Goal: Task Accomplishment & Management: Use online tool/utility

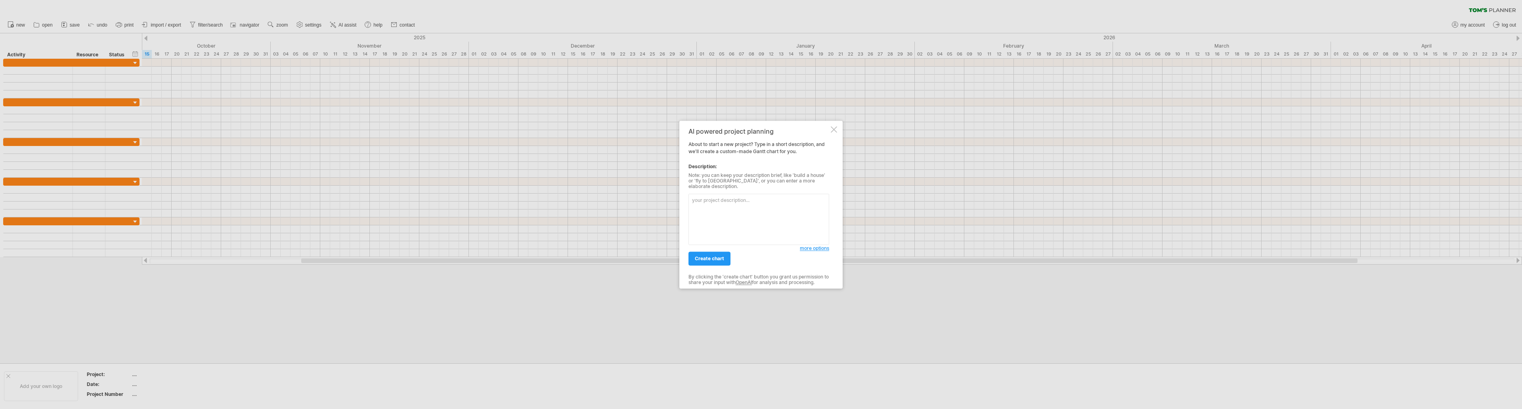
click at [715, 198] on textarea at bounding box center [758, 218] width 141 height 51
type textarea "3️⃣ Loremipsumdolorsit (Ametconse – Adipisc 2173) • Elitseddoeiusmo tem Incidid…"
click at [707, 255] on span "create chart" at bounding box center [709, 258] width 29 height 6
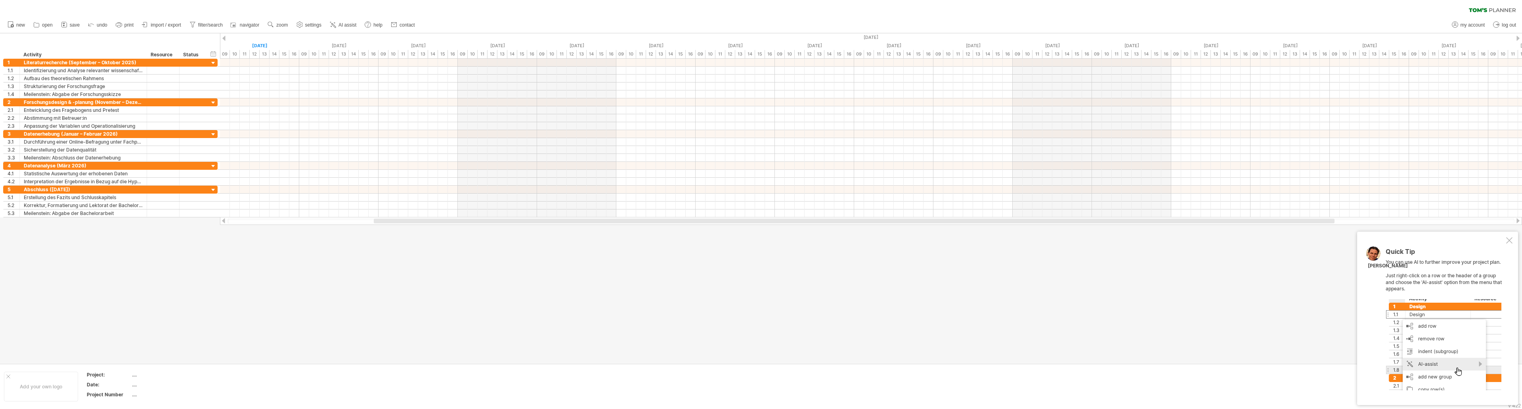
click at [1509, 241] on div at bounding box center [1509, 240] width 6 height 6
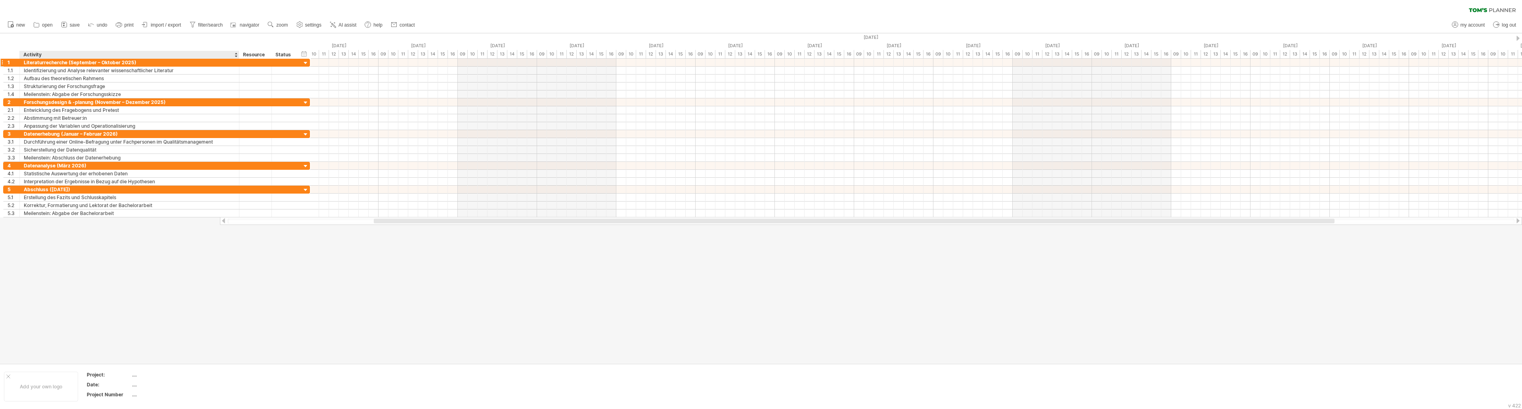
drag, startPoint x: 146, startPoint y: 54, endPoint x: 238, endPoint y: 65, distance: 93.0
click at [238, 65] on div "Trying to reach [DOMAIN_NAME] Connected again... 0% clear filter new 1" at bounding box center [761, 204] width 1522 height 409
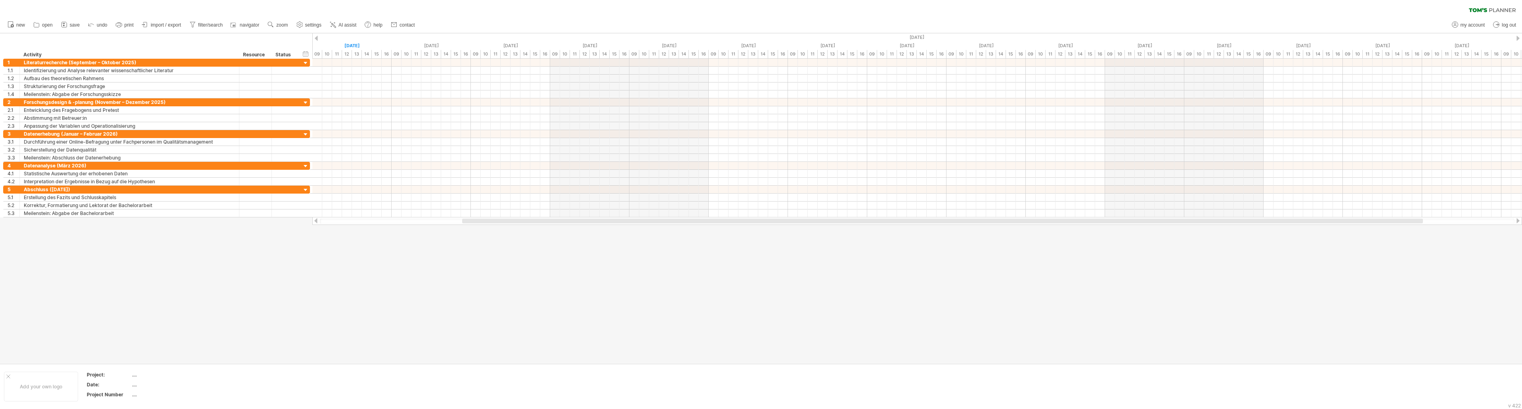
click at [499, 304] on div at bounding box center [761, 198] width 1522 height 330
click at [1426, 331] on textarea at bounding box center [1445, 342] width 119 height 40
click at [346, 21] on link "AI assist" at bounding box center [343, 25] width 31 height 10
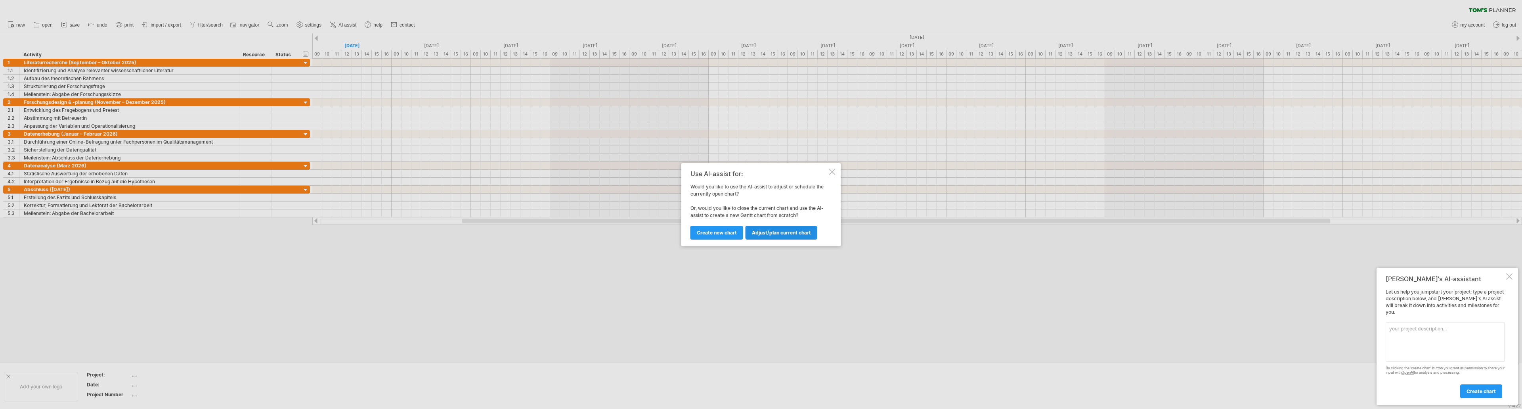
click at [776, 231] on span "Adjust/plan current chart" at bounding box center [781, 232] width 59 height 6
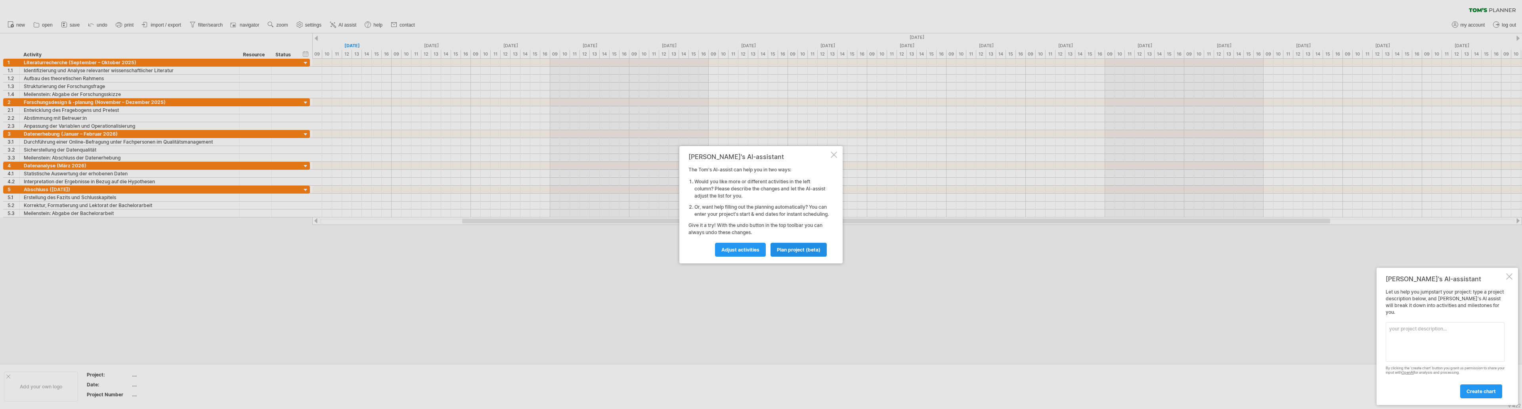
click at [790, 252] on span "plan project (beta)" at bounding box center [799, 250] width 44 height 6
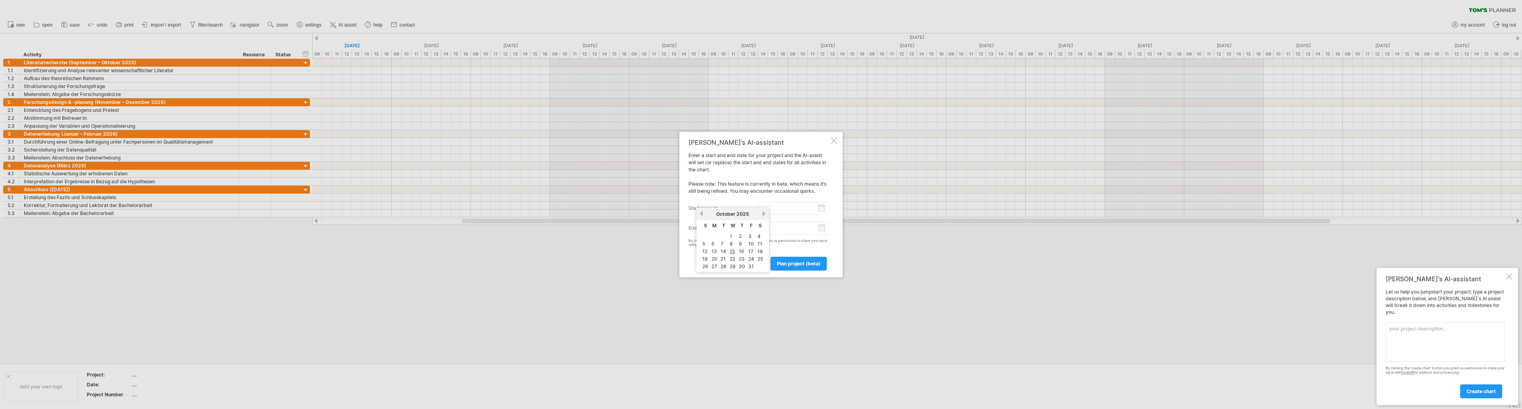
click at [767, 202] on input "start project:" at bounding box center [794, 208] width 72 height 13
click at [801, 202] on input "start project:" at bounding box center [794, 208] width 72 height 13
click at [680, 276] on div "[PERSON_NAME]'s AI-assistant Enter a start and end date for your project and th…" at bounding box center [760, 205] width 163 height 146
click at [835, 137] on div at bounding box center [834, 140] width 6 height 6
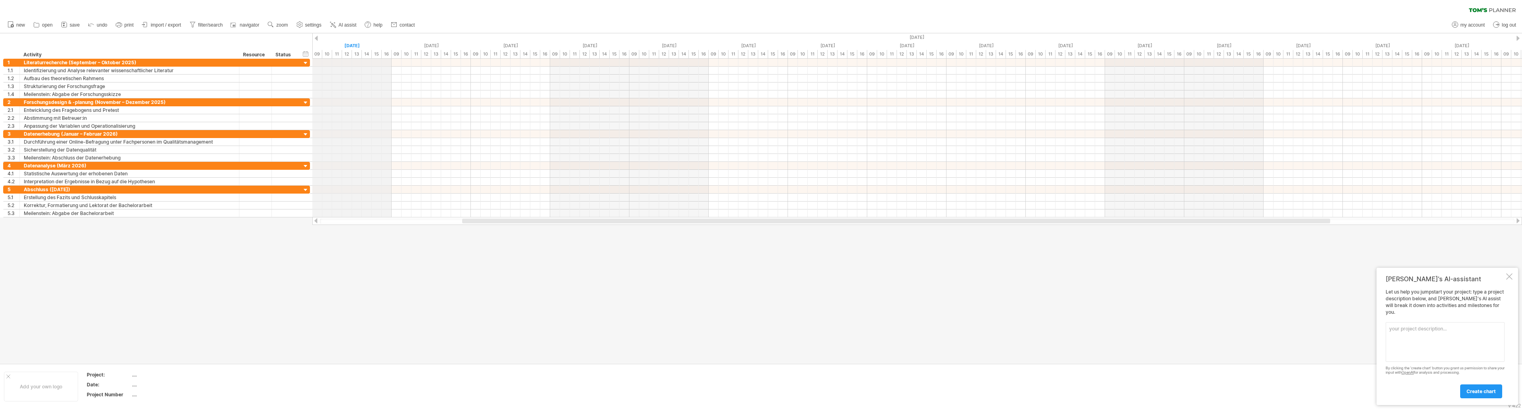
click at [354, 45] on div "[DATE]" at bounding box center [351, 46] width 79 height 8
click at [348, 22] on span "AI assist" at bounding box center [347, 25] width 18 height 6
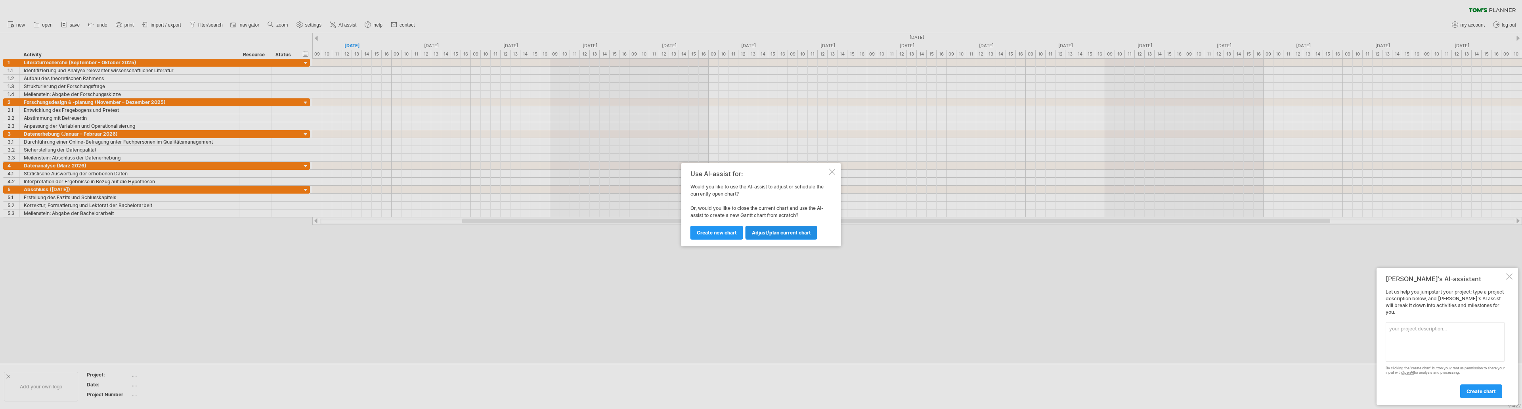
click at [782, 233] on span "Adjust/plan current chart" at bounding box center [781, 232] width 59 height 6
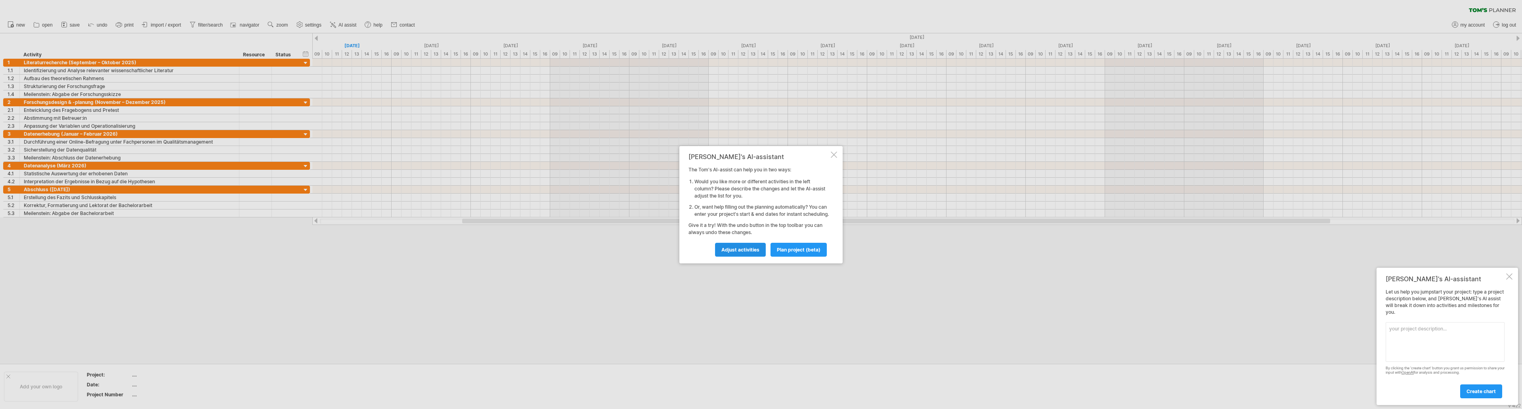
click at [750, 252] on span "Adjust activities" at bounding box center [740, 250] width 38 height 6
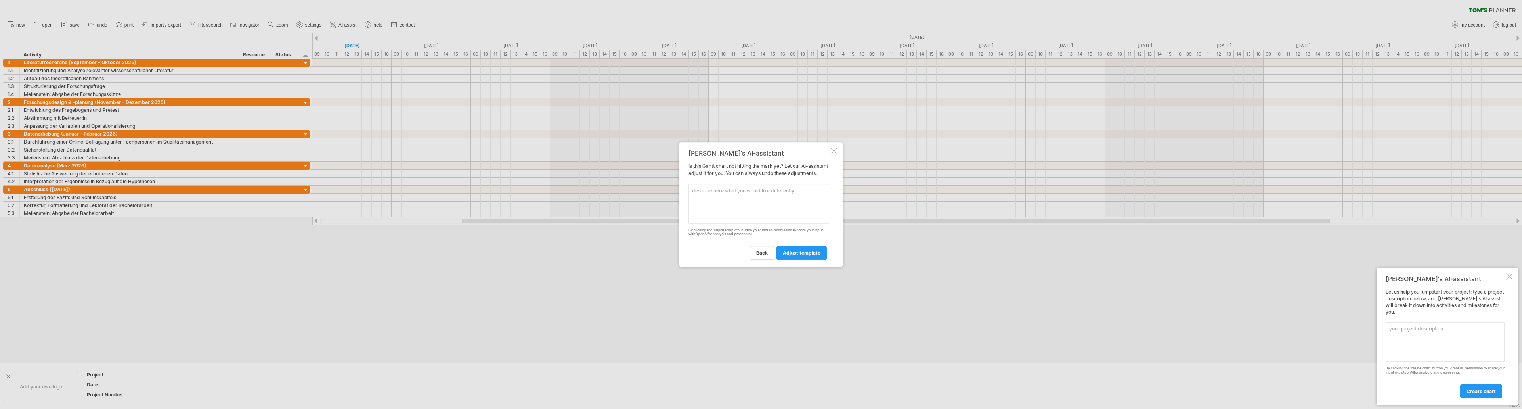
click at [742, 197] on textarea at bounding box center [758, 204] width 141 height 40
click at [707, 195] on textarea at bounding box center [758, 204] width 141 height 40
paste textarea "Formatvorgaben für das Diagramm: • Darstellung als [PERSON_NAME]-Diagramm mit M…"
type textarea "Formatvorgaben für das Diagramm: • Darstellung als [PERSON_NAME]-Diagramm mit M…"
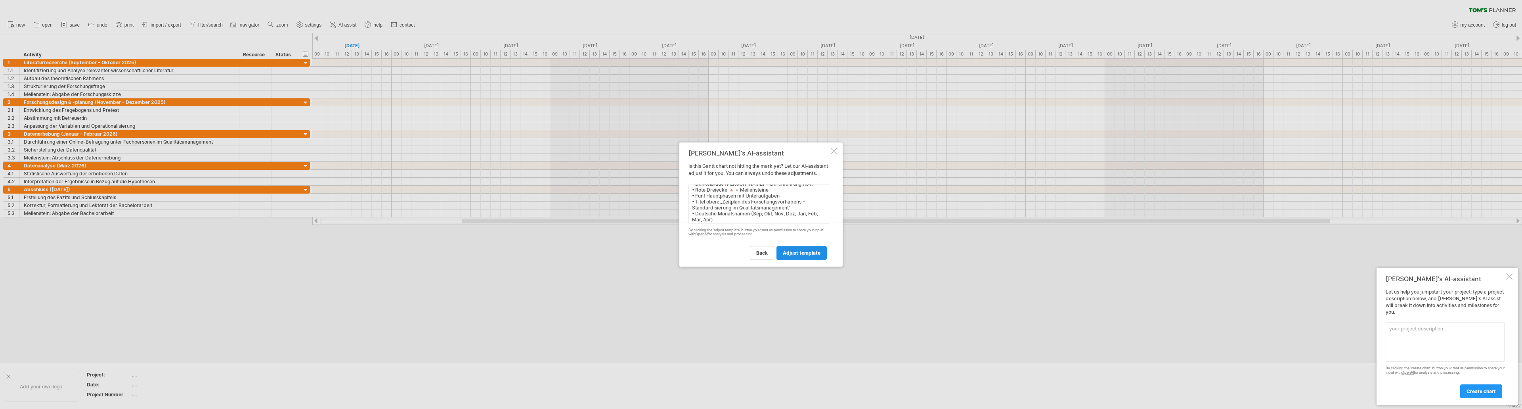
click at [797, 256] on span "adjust template" at bounding box center [802, 253] width 38 height 6
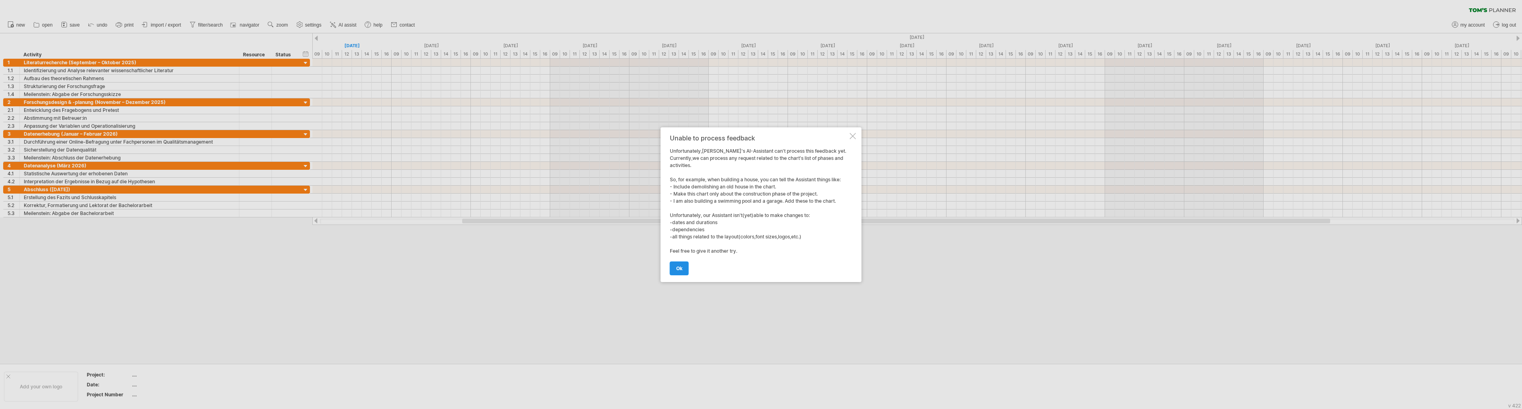
click at [684, 271] on link "ok" at bounding box center [679, 268] width 19 height 14
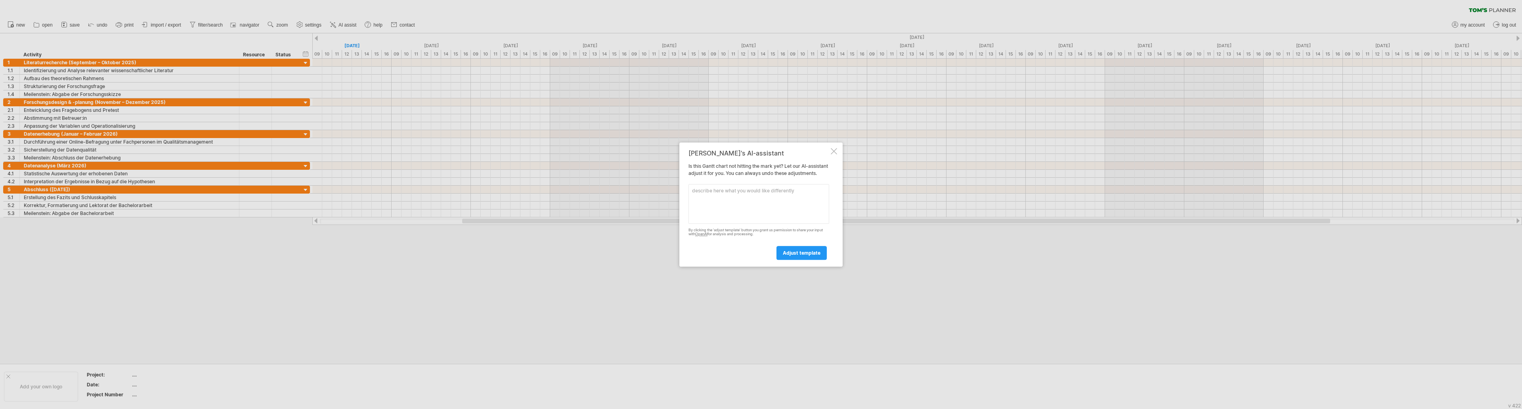
click at [748, 201] on textarea at bounding box center [758, 204] width 141 height 40
paste textarea "Formatvorgaben für das Diagramm: • Darstellung als [PERSON_NAME]-Diagramm mit M…"
type textarea "Formatvorgaben für das Diagramm: • Darstellung als [PERSON_NAME]-Diagramm mit M…"
click at [788, 254] on link "adjust template" at bounding box center [801, 253] width 50 height 14
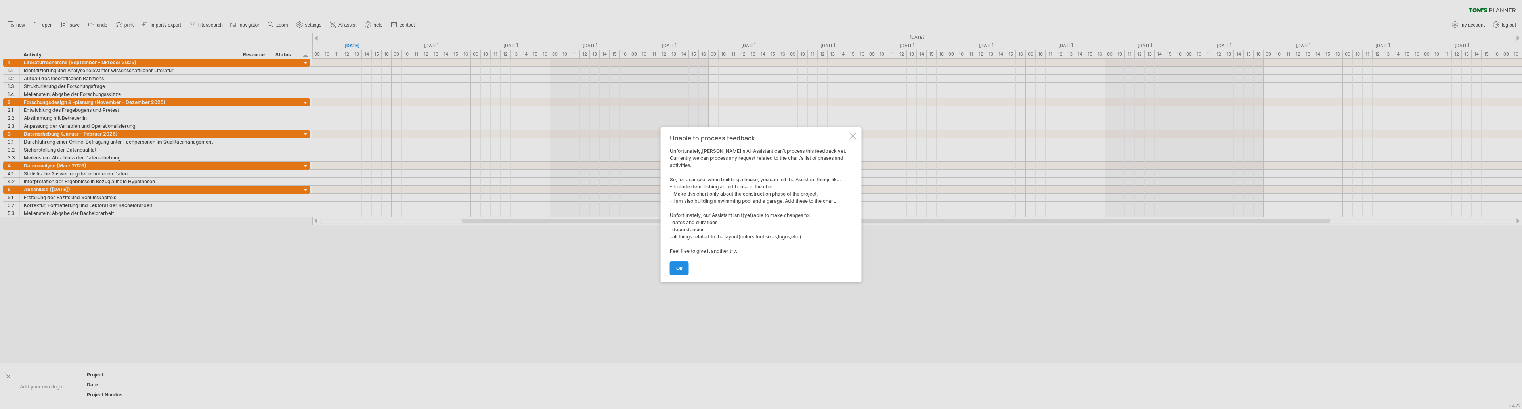
click at [682, 266] on link "ok" at bounding box center [679, 268] width 19 height 14
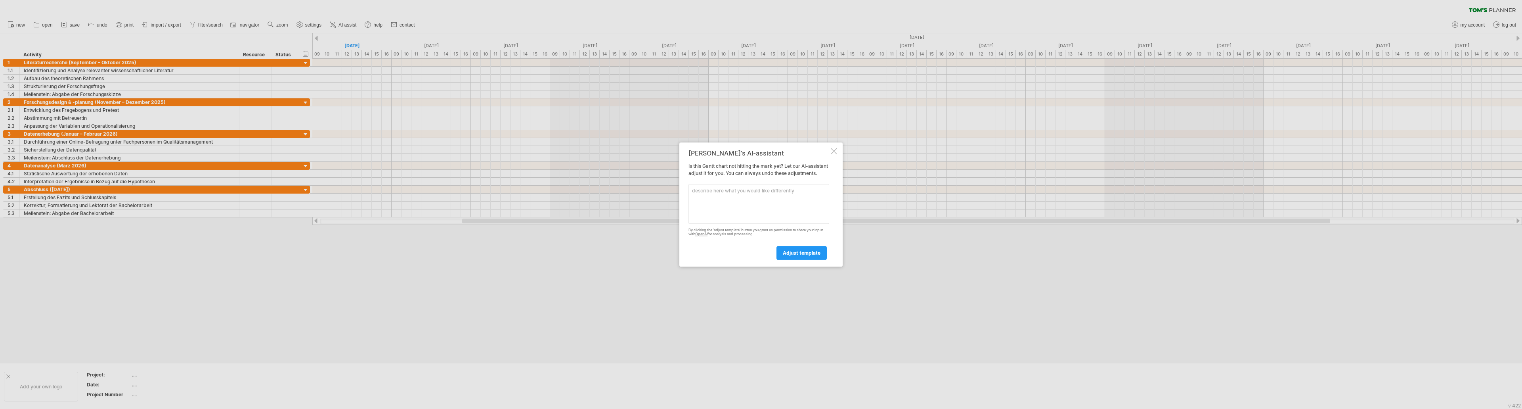
click at [740, 198] on textarea at bounding box center [758, 204] width 141 height 40
paste textarea "Display as a [PERSON_NAME] chart with a monthly axis ([DATE] – [DATE]) • Light …"
type textarea "Display as a [PERSON_NAME] chart with a monthly axis ([DATE] – [DATE]) • Light …"
click at [805, 256] on span "adjust template" at bounding box center [802, 253] width 38 height 6
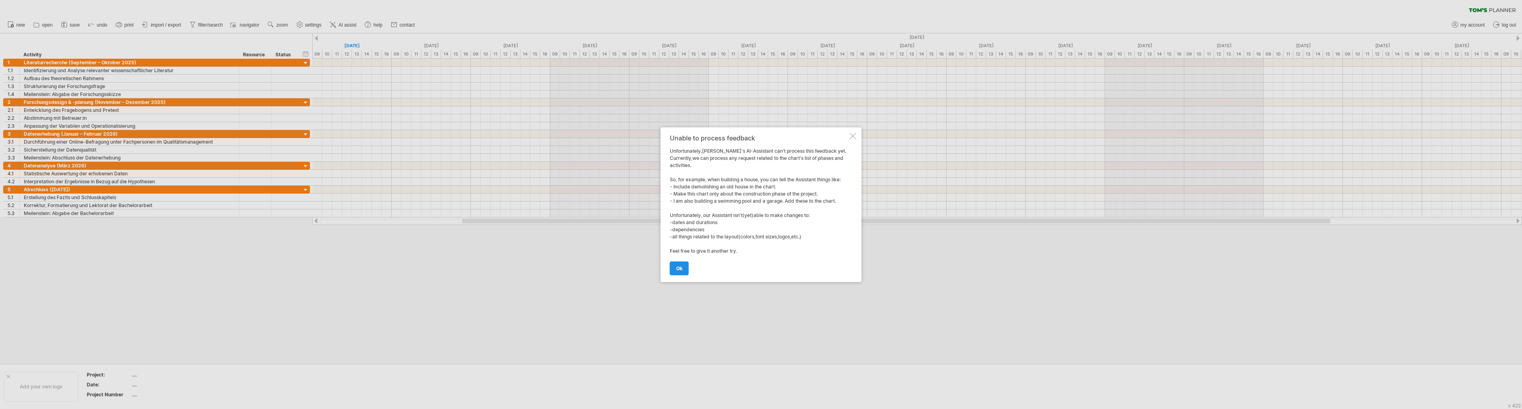
click at [680, 265] on span "ok" at bounding box center [679, 268] width 6 height 6
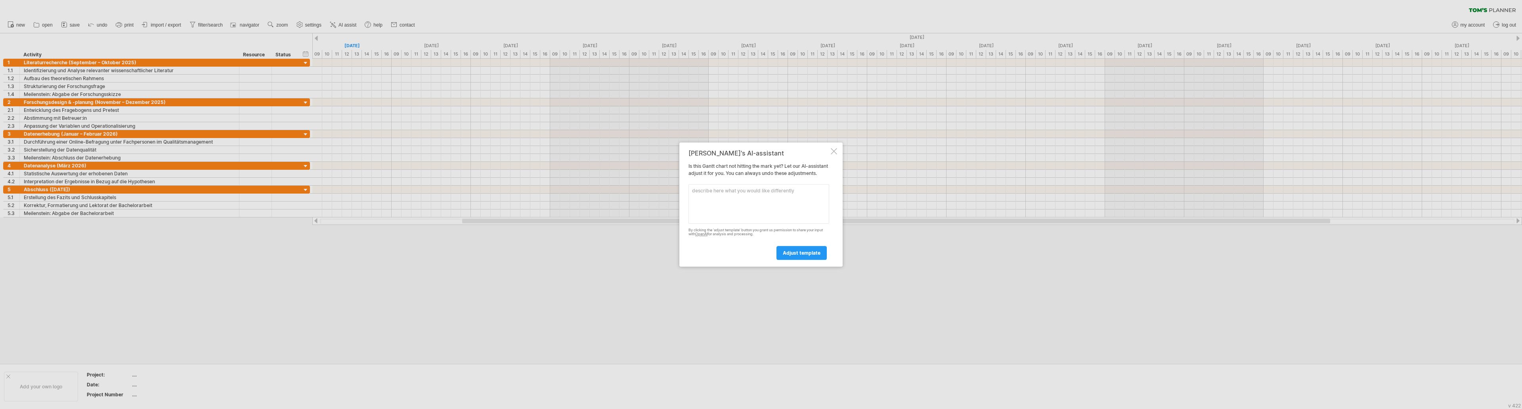
click at [835, 148] on div at bounding box center [834, 151] width 6 height 6
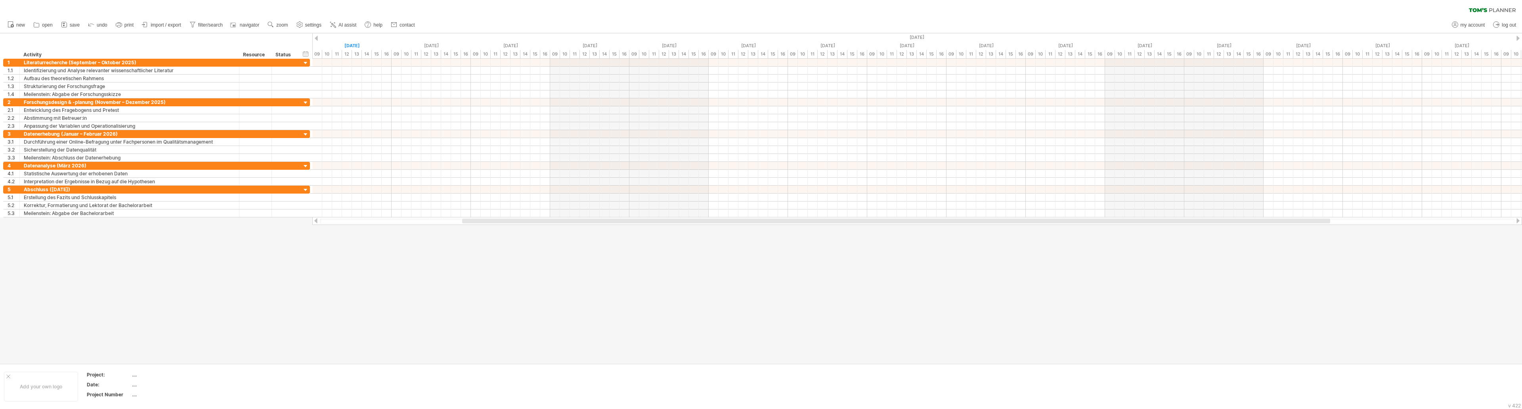
click at [1519, 38] on div at bounding box center [1517, 38] width 3 height 5
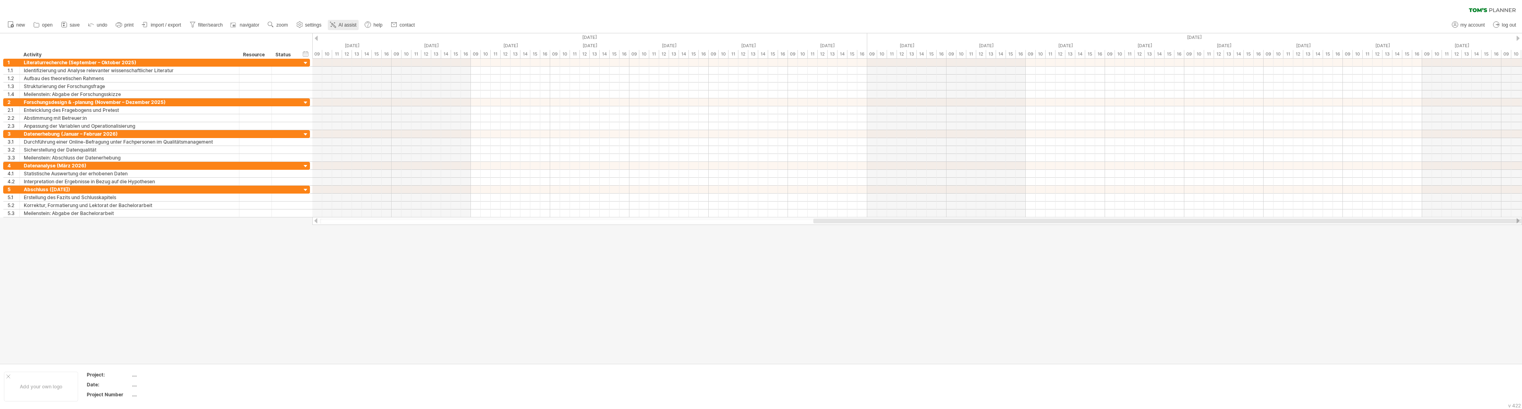
click at [341, 23] on span "AI assist" at bounding box center [347, 25] width 18 height 6
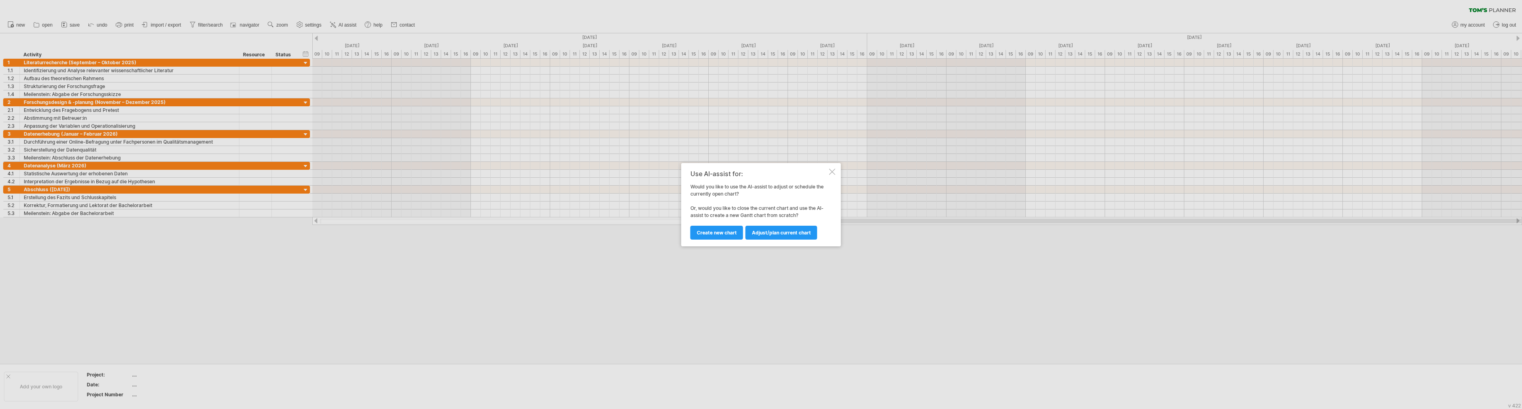
click at [767, 239] on link "Adjust/plan current chart" at bounding box center [781, 233] width 72 height 14
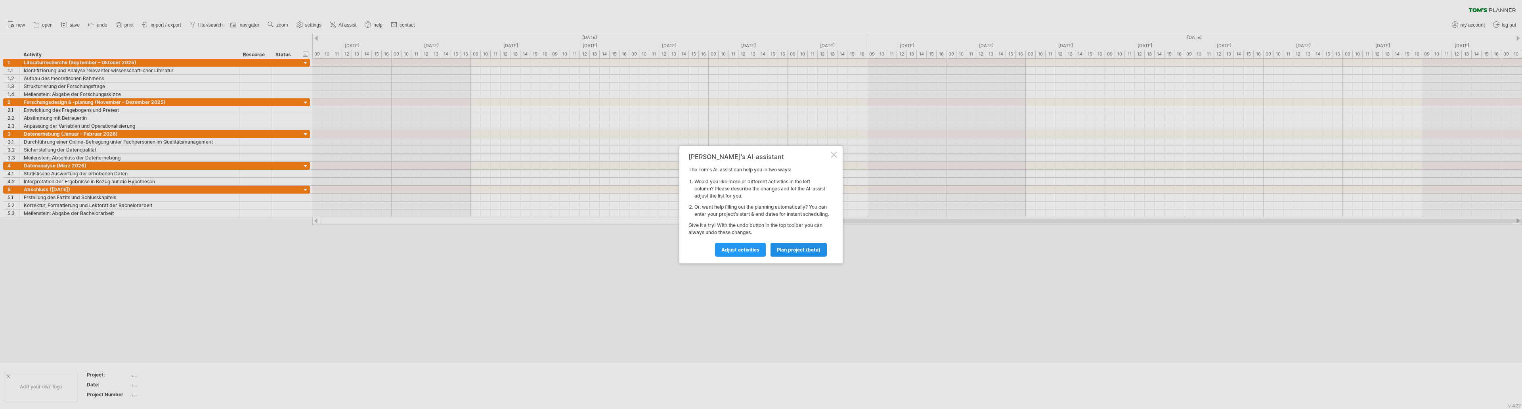
click at [788, 256] on link "plan project (beta)" at bounding box center [798, 250] width 56 height 14
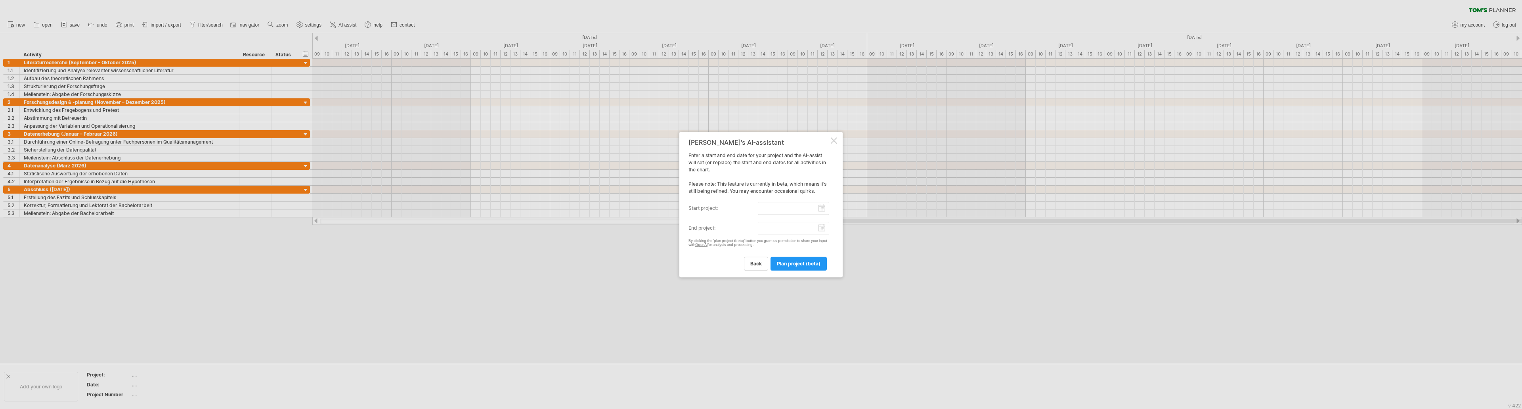
click at [774, 204] on input "start project:" at bounding box center [794, 208] width 72 height 13
click at [700, 214] on link "previous" at bounding box center [701, 213] width 6 height 6
click at [713, 235] on link "1" at bounding box center [713, 236] width 4 height 8
type input "********"
click at [785, 226] on input "end project:" at bounding box center [794, 228] width 72 height 13
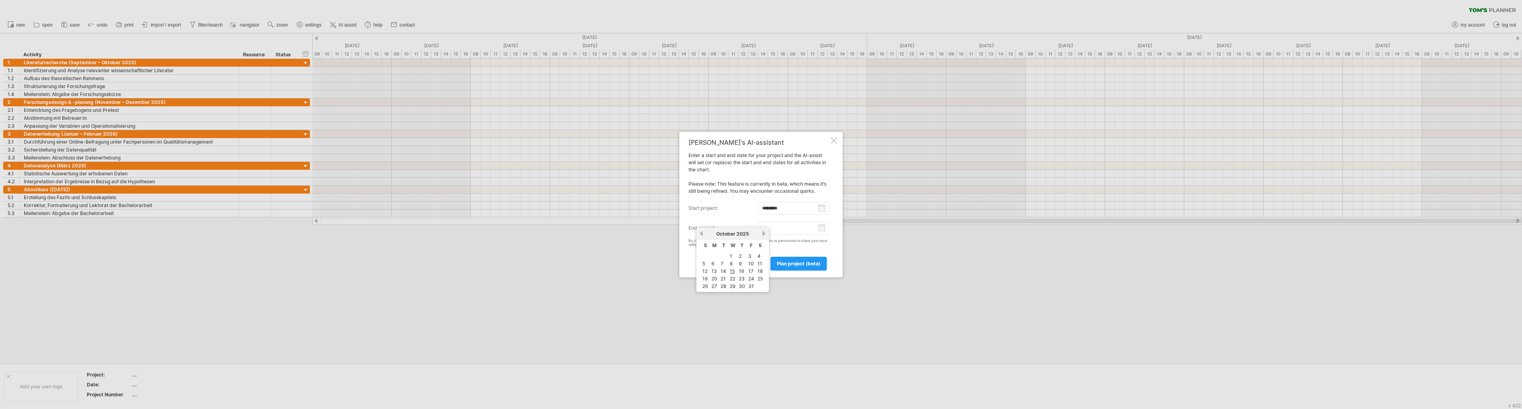
click at [763, 232] on link "next" at bounding box center [764, 233] width 6 height 6
click at [763, 232] on link "next" at bounding box center [763, 233] width 6 height 6
click at [763, 232] on link "next" at bounding box center [764, 233] width 6 height 6
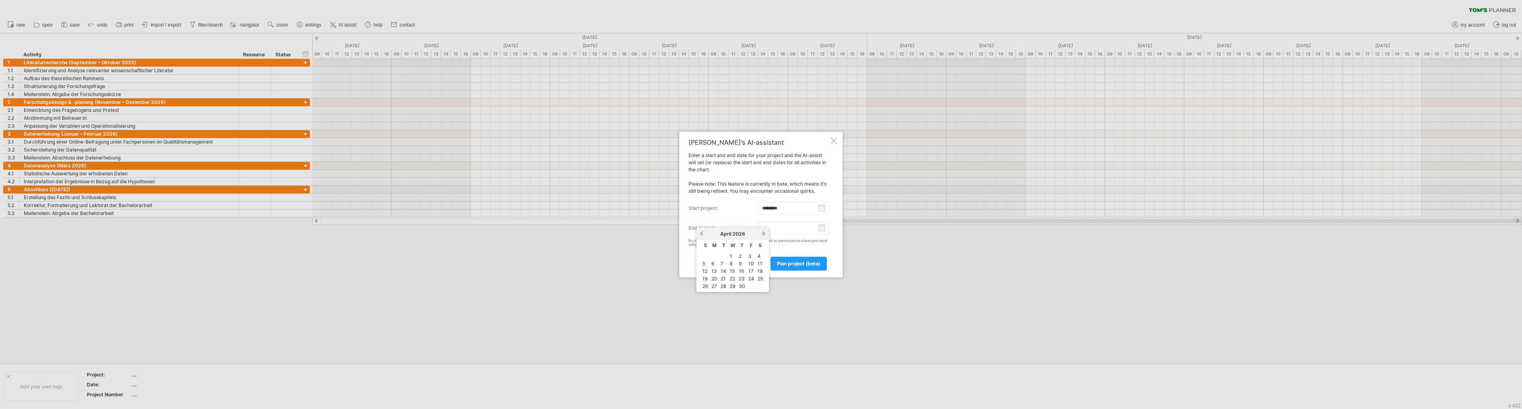
click at [763, 232] on link "next" at bounding box center [764, 233] width 6 height 6
click at [703, 233] on link "previous" at bounding box center [701, 233] width 6 height 6
click at [743, 285] on link "30" at bounding box center [742, 286] width 8 height 8
type input "********"
click at [790, 266] on span "plan project (beta)" at bounding box center [799, 263] width 44 height 6
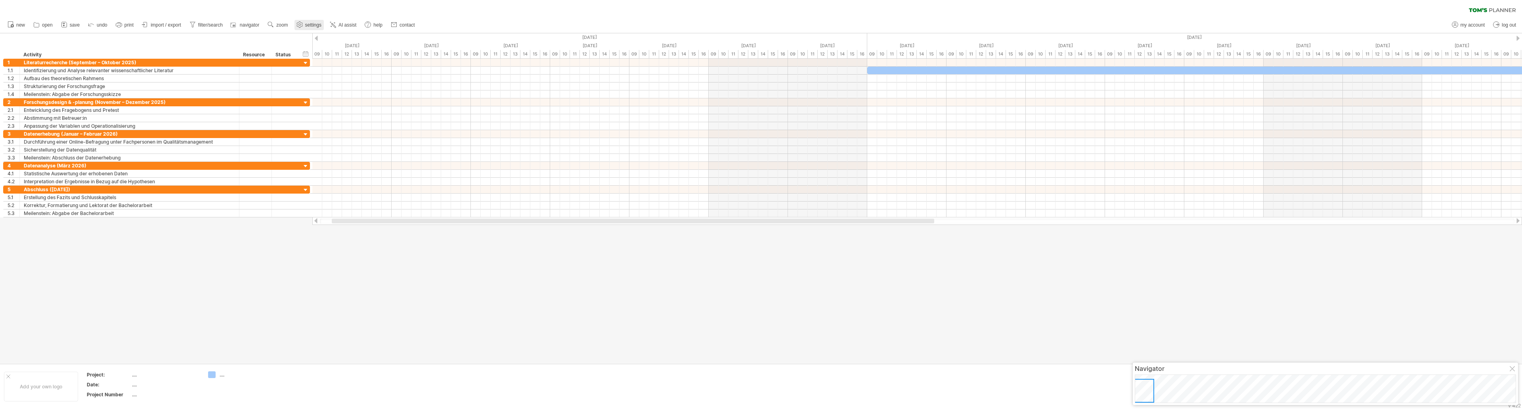
click at [317, 24] on span "settings" at bounding box center [313, 25] width 16 height 6
select select "*"
select select "**"
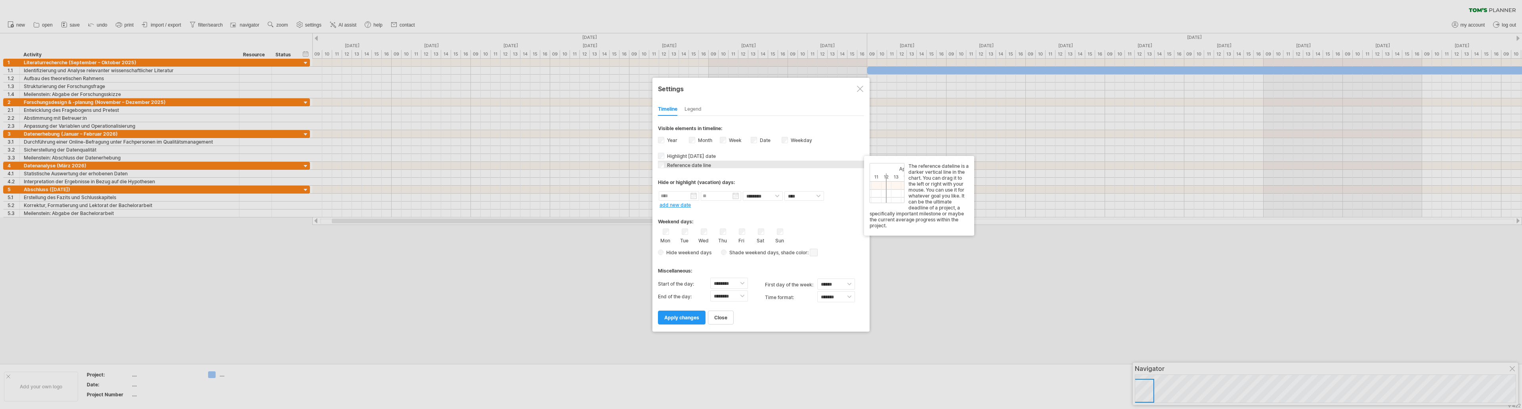
click at [688, 168] on span "Reference date line" at bounding box center [688, 165] width 46 height 6
click at [681, 317] on span "apply changes" at bounding box center [681, 317] width 35 height 6
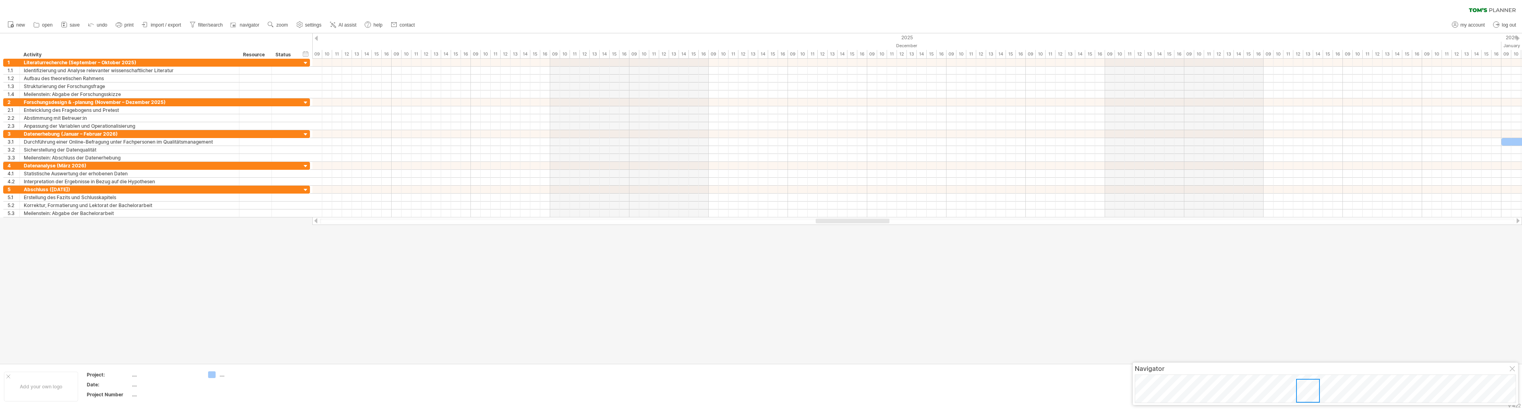
click at [316, 25] on span "settings" at bounding box center [313, 25] width 16 height 6
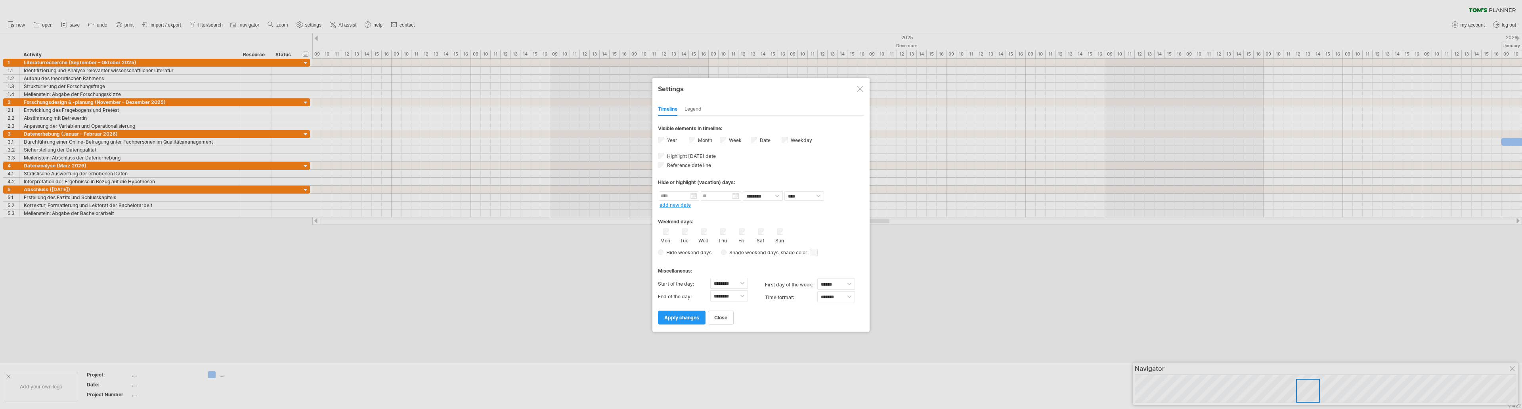
click at [718, 137] on div "Month" at bounding box center [704, 141] width 31 height 11
click at [746, 142] on div "Week visibility of weeknumbers Currently there is not enough space horizontally…" at bounding box center [735, 141] width 31 height 11
click at [689, 317] on span "apply changes" at bounding box center [681, 317] width 35 height 6
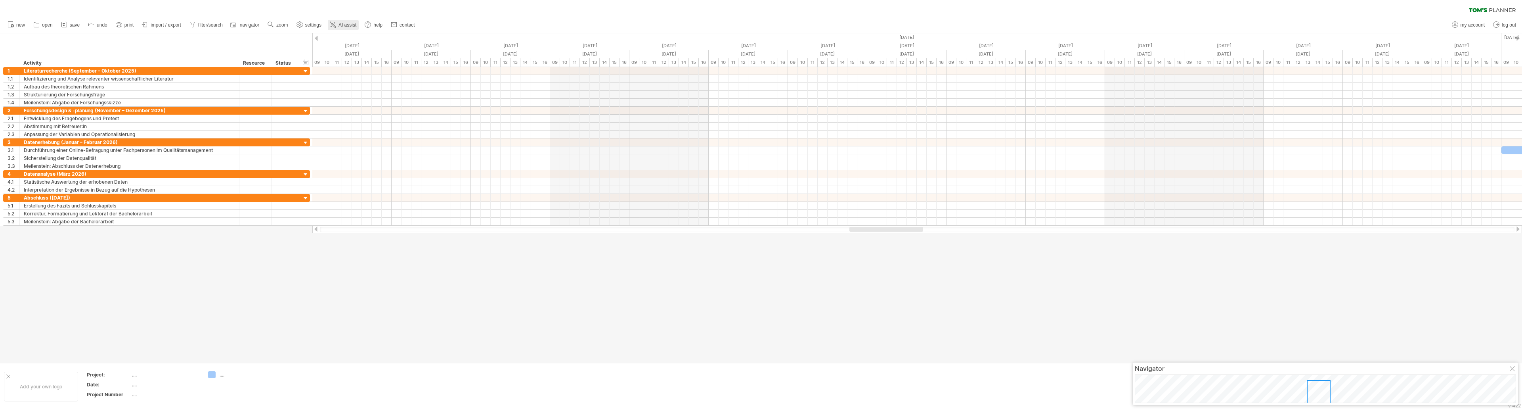
click at [338, 25] on link "AI assist" at bounding box center [343, 25] width 31 height 10
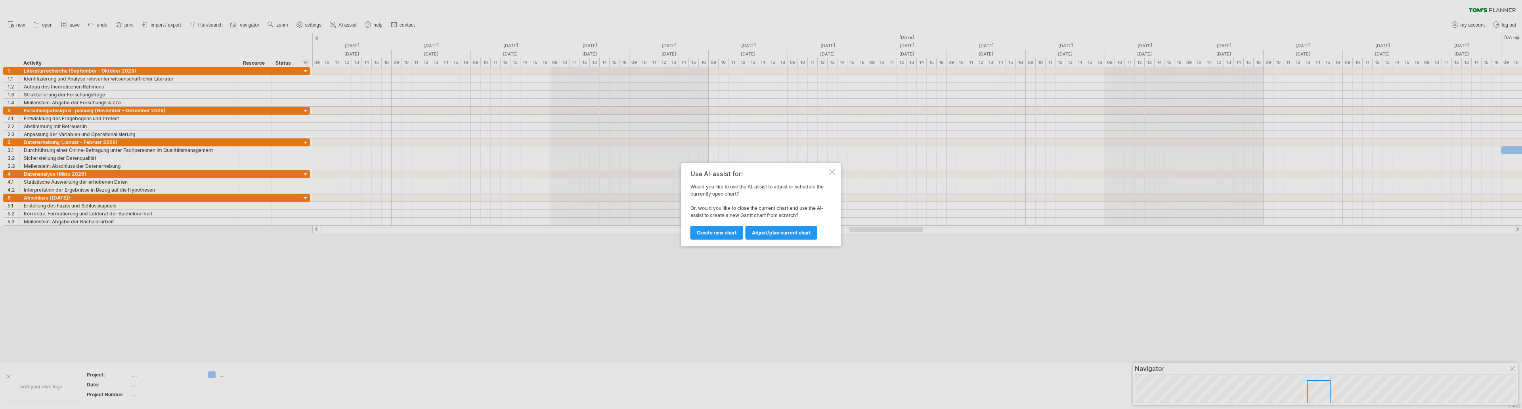
click at [833, 167] on div "Use AI-assist for: Would you like to use the AI-assist to adjust or schedule th…" at bounding box center [761, 204] width 160 height 83
click at [787, 232] on span "Adjust/plan current chart" at bounding box center [781, 232] width 59 height 6
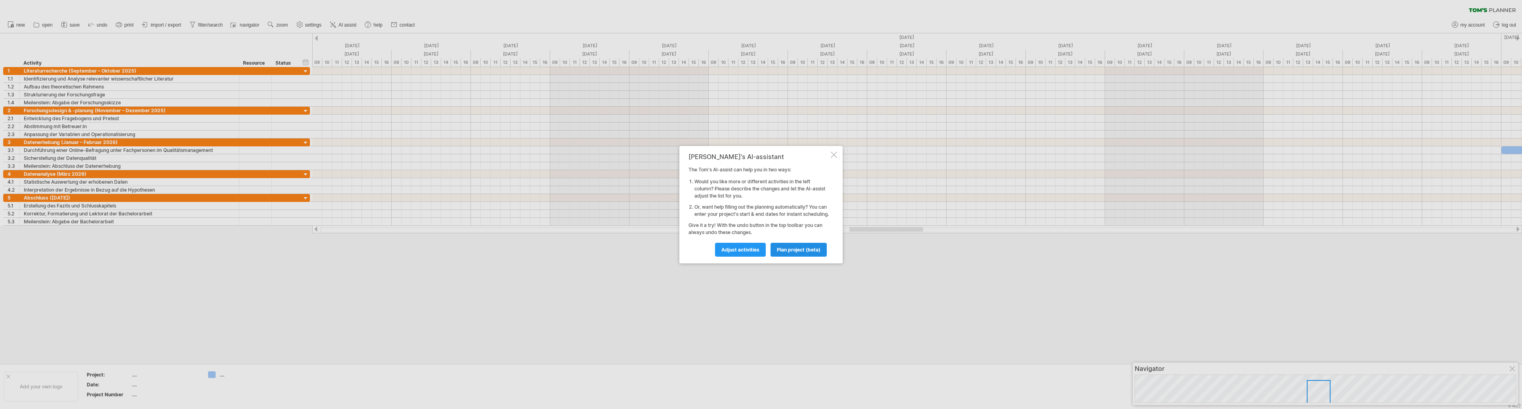
click at [794, 249] on link "plan project (beta)" at bounding box center [798, 250] width 56 height 14
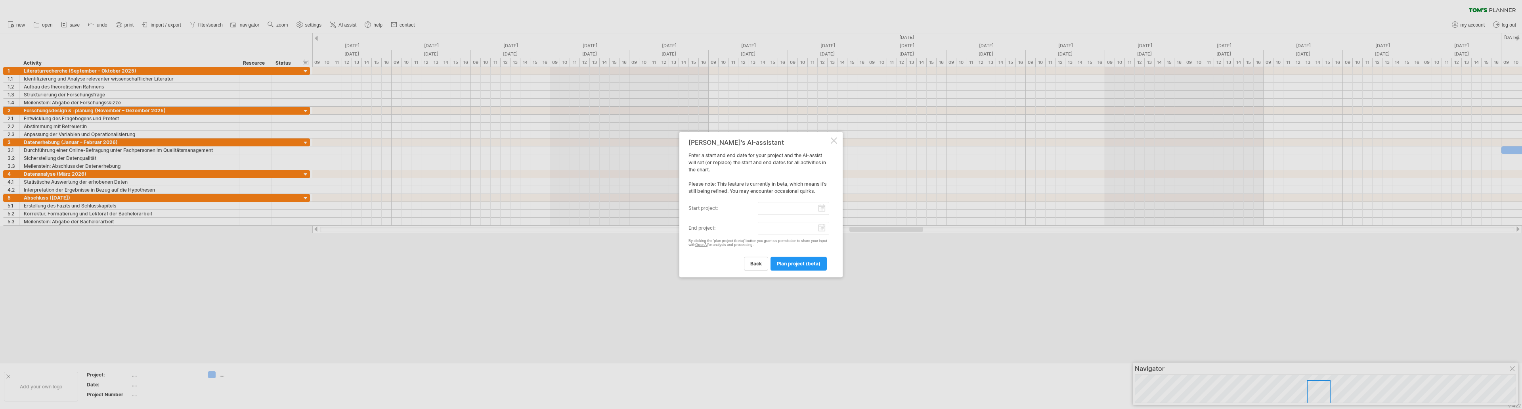
click at [766, 204] on input "start project:" at bounding box center [794, 208] width 72 height 13
click at [795, 246] on div "By clicking the 'plan project (beta)' button you grant us permission to share y…" at bounding box center [758, 243] width 141 height 9
click at [783, 264] on span "plan project (beta)" at bounding box center [799, 263] width 44 height 6
click at [786, 213] on input "start project:" at bounding box center [794, 216] width 72 height 13
click at [700, 226] on div "previous next [DATE]" at bounding box center [732, 222] width 73 height 13
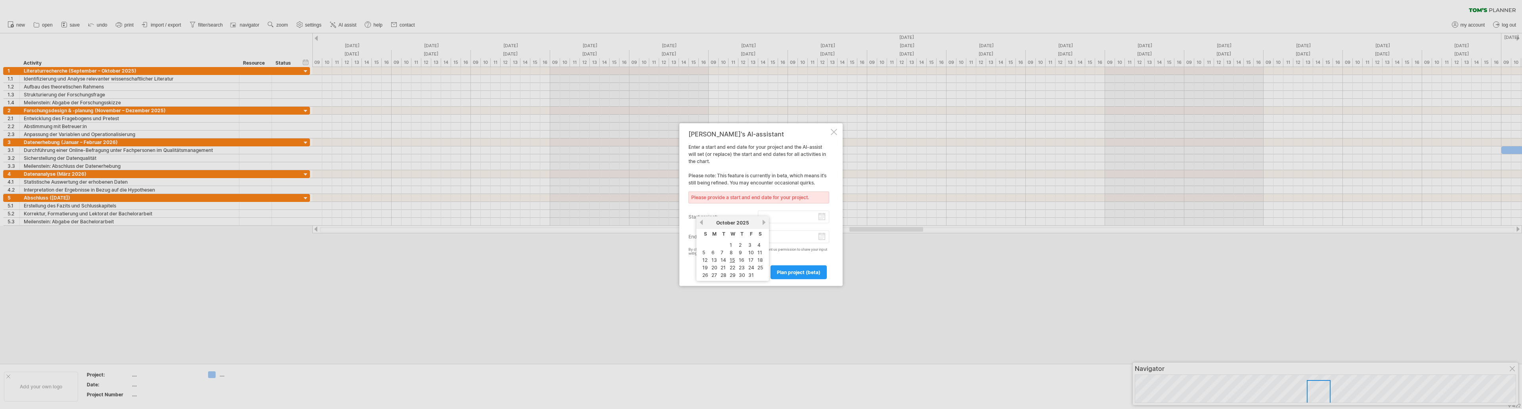
click at [700, 220] on link "previous" at bounding box center [701, 222] width 6 height 6
click at [713, 245] on link "1" at bounding box center [713, 245] width 4 height 8
type input "********"
click at [816, 233] on input "end project:" at bounding box center [794, 236] width 72 height 13
click at [763, 239] on link "next" at bounding box center [764, 242] width 6 height 6
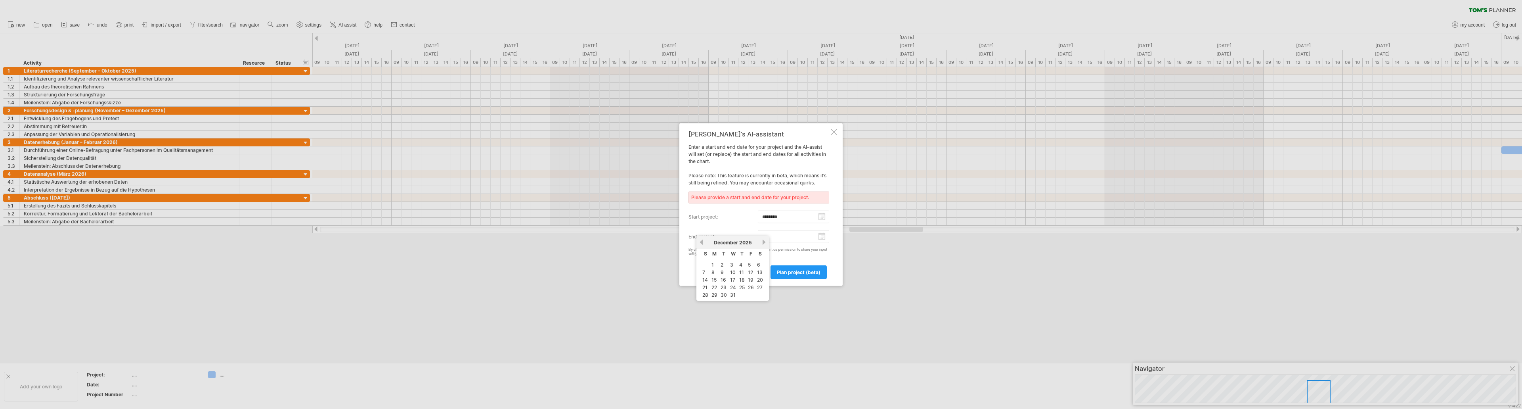
click at [763, 241] on link "next" at bounding box center [764, 242] width 6 height 6
click at [763, 241] on link "next" at bounding box center [763, 242] width 6 height 6
click at [764, 240] on link "next" at bounding box center [764, 242] width 6 height 6
click at [743, 294] on link "30" at bounding box center [742, 295] width 8 height 8
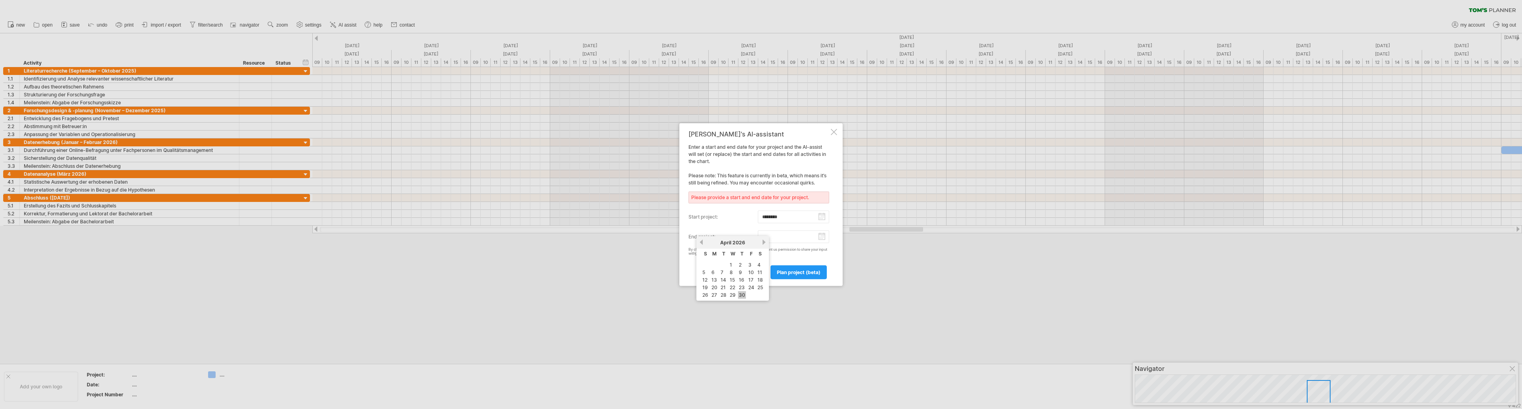
type input "********"
click at [786, 274] on span "plan project (beta)" at bounding box center [799, 272] width 44 height 6
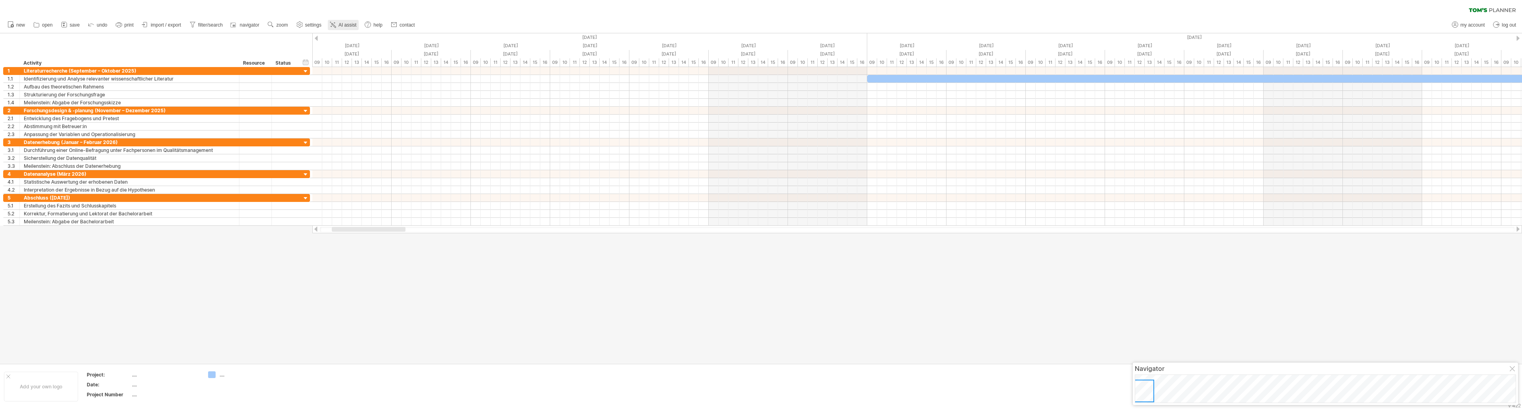
click at [346, 23] on span "AI assist" at bounding box center [347, 25] width 18 height 6
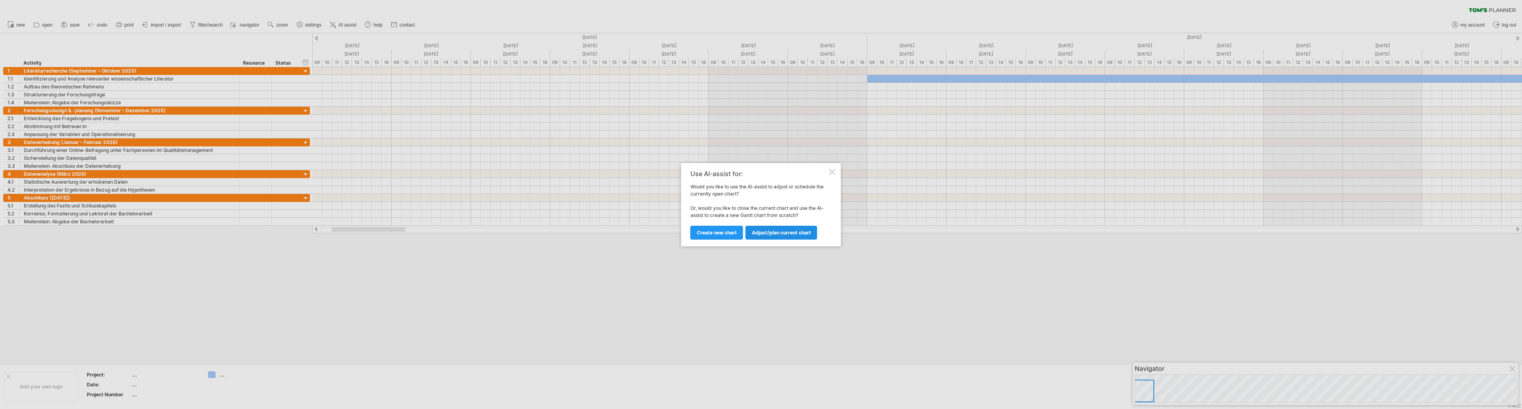
click at [786, 234] on span "Adjust/plan current chart" at bounding box center [781, 232] width 59 height 6
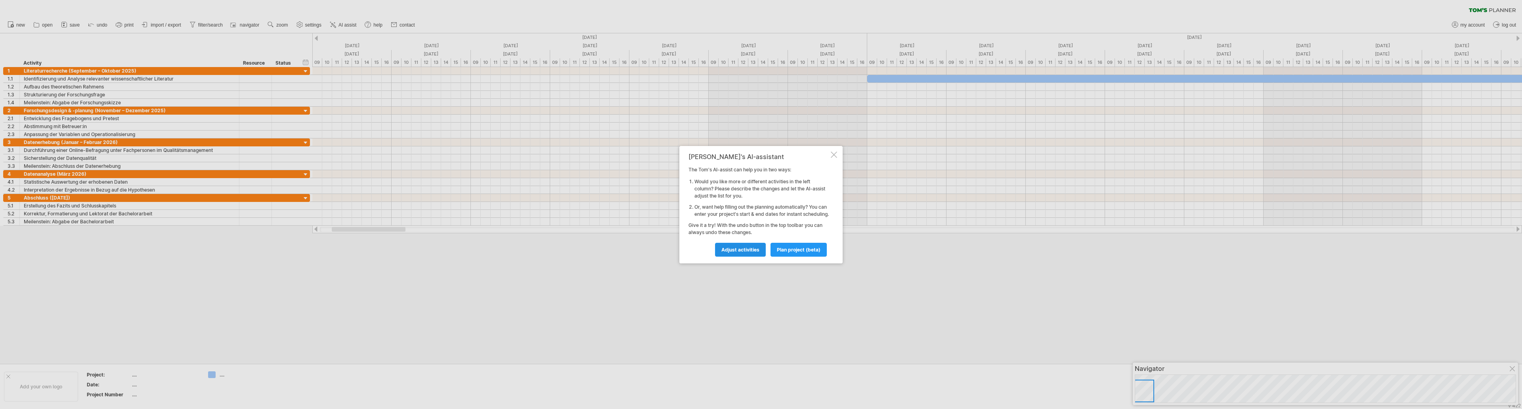
click at [755, 252] on span "Adjust activities" at bounding box center [740, 250] width 38 height 6
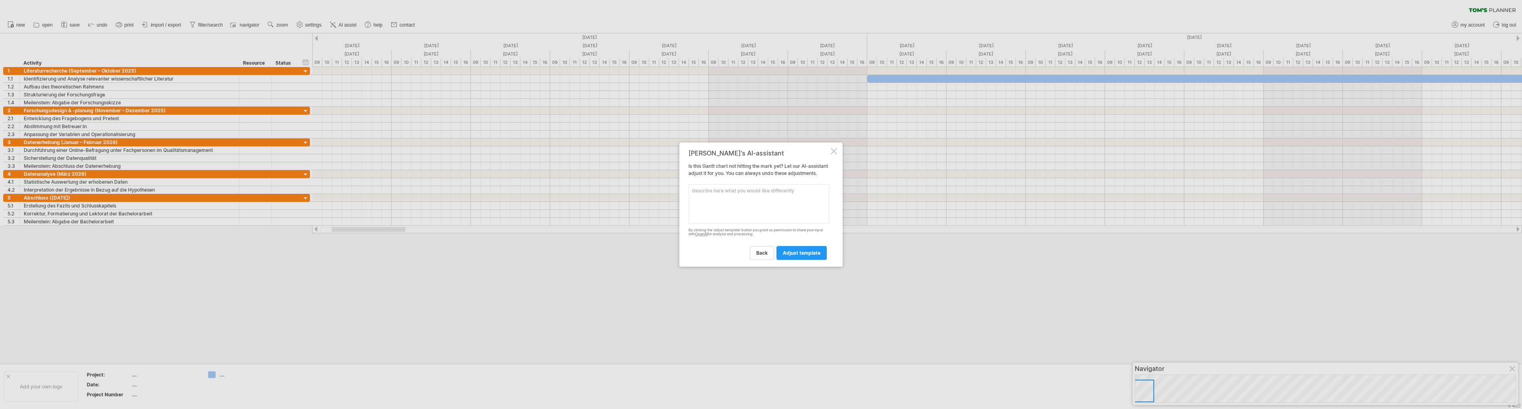
click at [766, 193] on textarea at bounding box center [758, 204] width 141 height 40
type textarea "meilensteine hinzufügen"
click at [801, 256] on span "adjust template" at bounding box center [802, 253] width 38 height 6
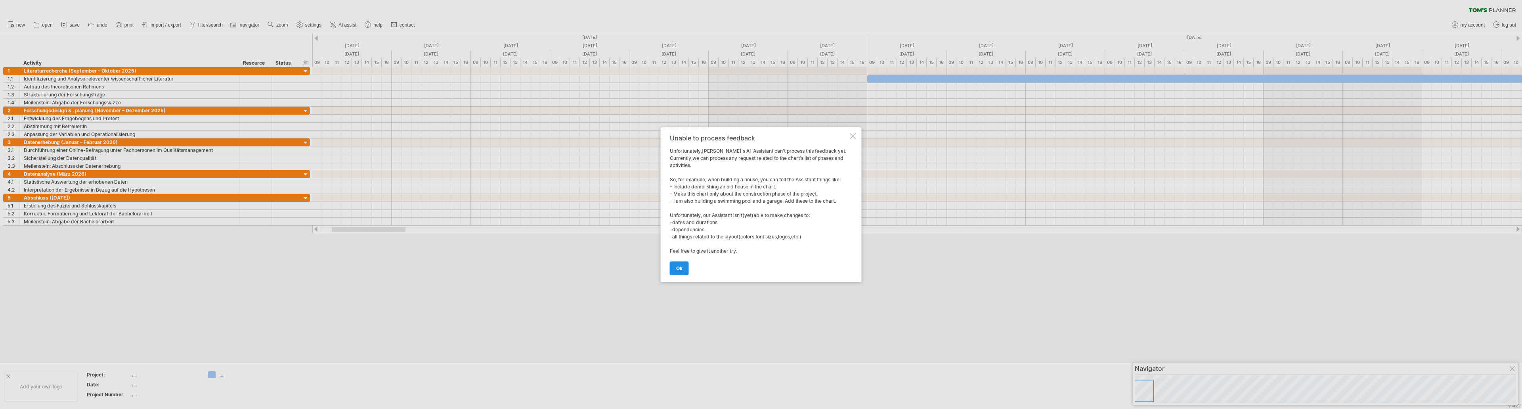
click at [675, 263] on link "ok" at bounding box center [679, 268] width 19 height 14
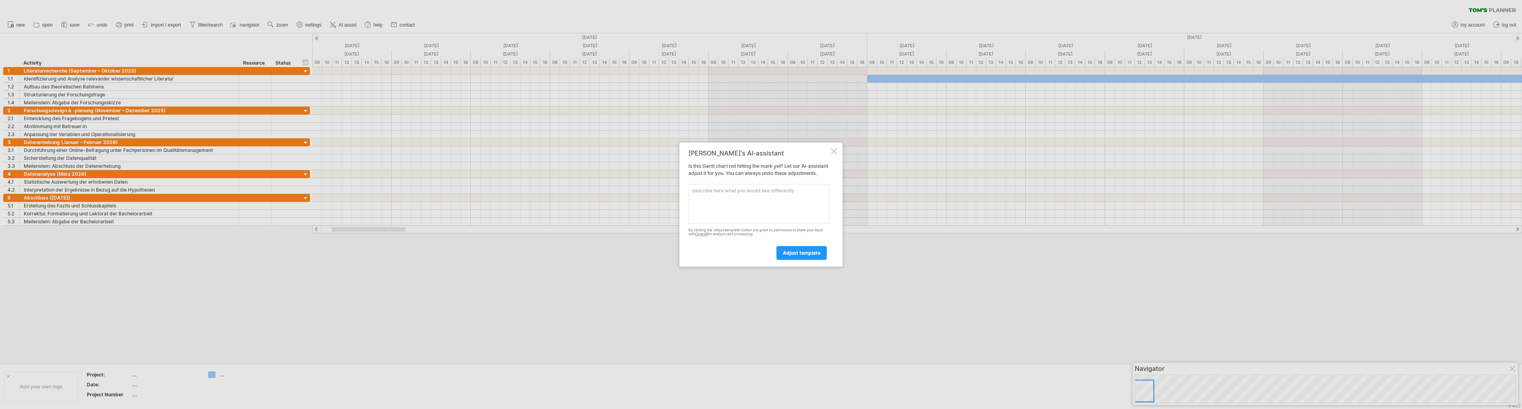
click at [307, 63] on div at bounding box center [761, 204] width 1522 height 409
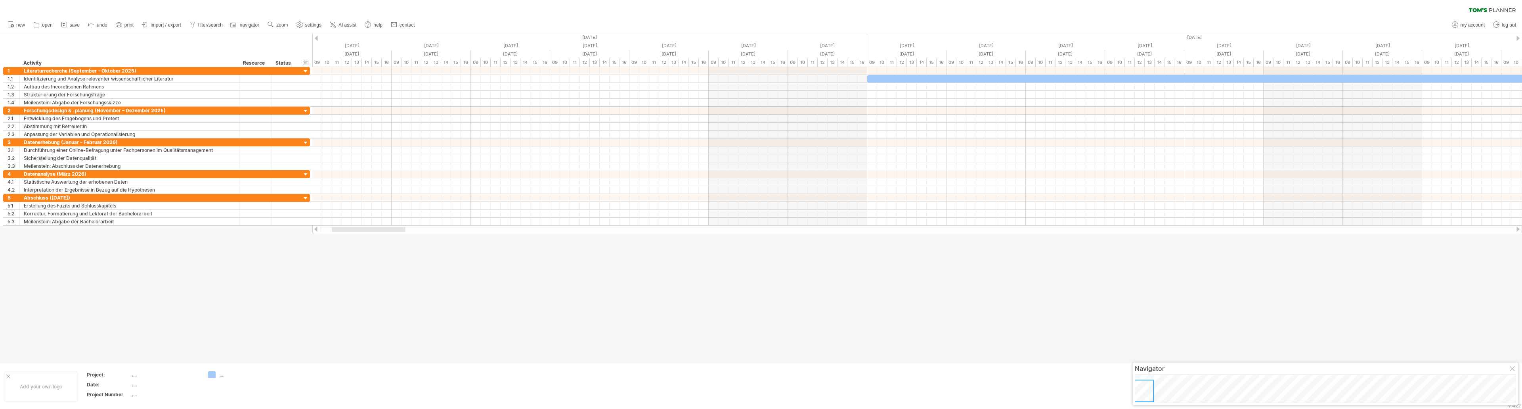
click at [307, 63] on div "hide start/end/duration show start/end/duration" at bounding box center [306, 62] width 8 height 8
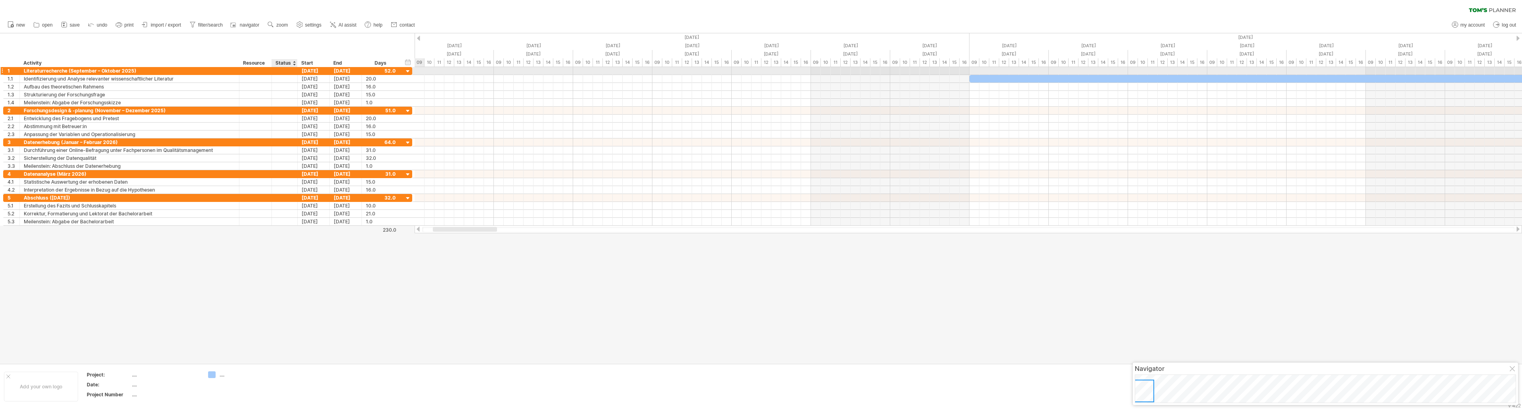
click at [286, 71] on div at bounding box center [284, 71] width 17 height 8
click at [294, 62] on div at bounding box center [293, 63] width 3 height 8
click at [280, 40] on div "hide start/end/duration show start/end/duration ******** Activity ******** Reso…" at bounding box center [207, 50] width 415 height 34
click at [290, 78] on div at bounding box center [284, 79] width 17 height 8
click at [288, 80] on input "text" at bounding box center [284, 79] width 17 height 8
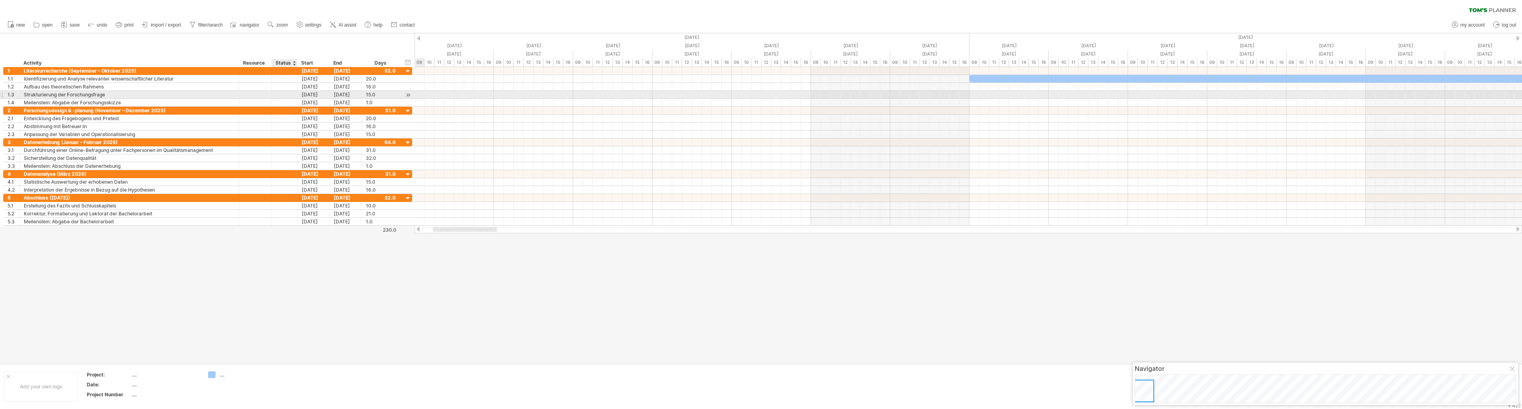
click at [285, 95] on div at bounding box center [284, 95] width 17 height 8
click at [288, 122] on div "**********" at bounding box center [207, 119] width 409 height 8
click at [409, 62] on div "hide start/end/duration show start/end/duration" at bounding box center [408, 62] width 8 height 8
